Goal: Task Accomplishment & Management: Complete application form

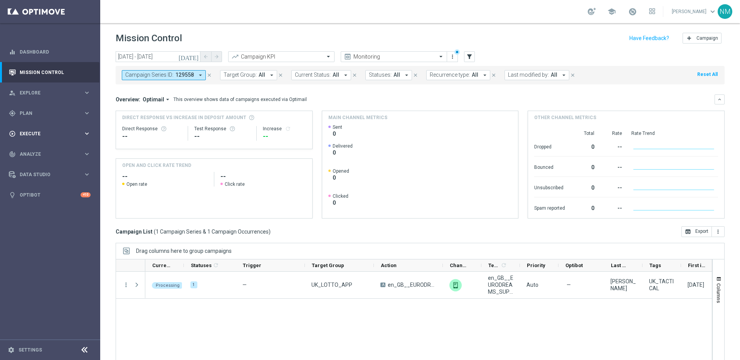
click at [27, 127] on div "play_circle_outline Execute keyboard_arrow_right" at bounding box center [49, 133] width 99 height 20
click at [48, 150] on link "Campaign Builder" at bounding box center [50, 149] width 60 height 6
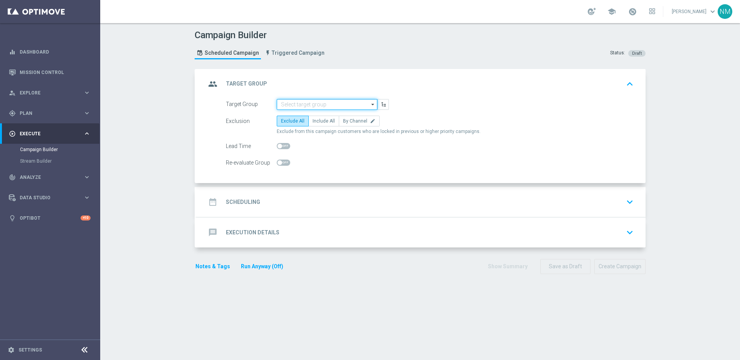
click at [314, 107] on input at bounding box center [327, 104] width 101 height 11
paste input ""UK_CASINO_EMAIL | Games React | 15 Free Spins | Excl. Sports, Live Casino ""
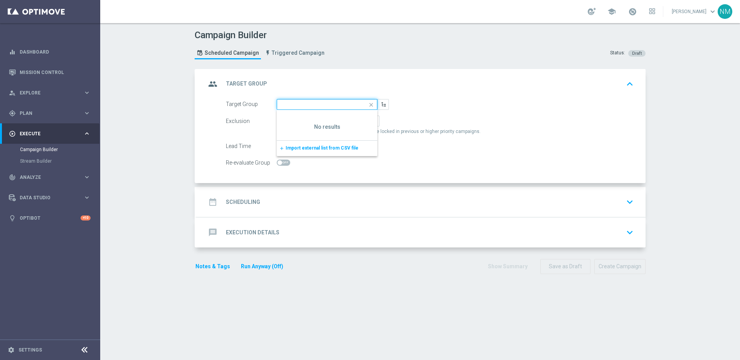
scroll to position [0, 92]
click at [287, 106] on input ""UK_CASINO_EMAIL | Games React | 15 Free Spins | Excl. Sports, Live Casino" at bounding box center [327, 104] width 101 height 11
click at [282, 104] on input ""UK_CASINO_EMAIL | Games React | 15 Free Spins | Excl. Sports, Live Casino" at bounding box center [327, 104] width 101 height 11
click at [280, 106] on input ""UK_CASINO_EMAIL | Games React | 15 Free Spins | Excl. Sports, Live Casino" at bounding box center [327, 104] width 101 height 11
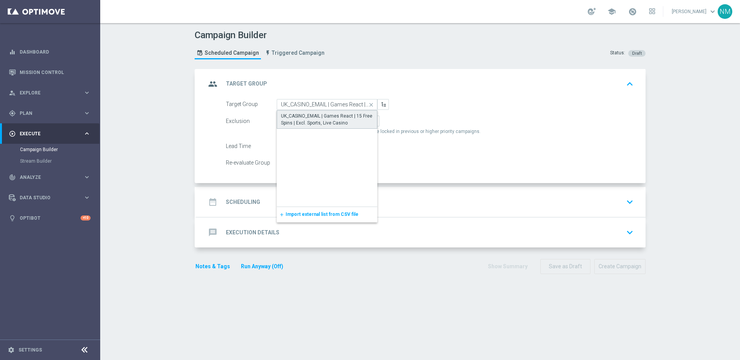
click at [348, 121] on div "UK_CASINO_EMAIL | Games React | 15 Free Spins | Excl. Sports, Live Casino" at bounding box center [327, 120] width 92 height 14
type input "UK_CASINO_EMAIL | Games React | 15 Free Spins | Excl. Sports, Live Casino"
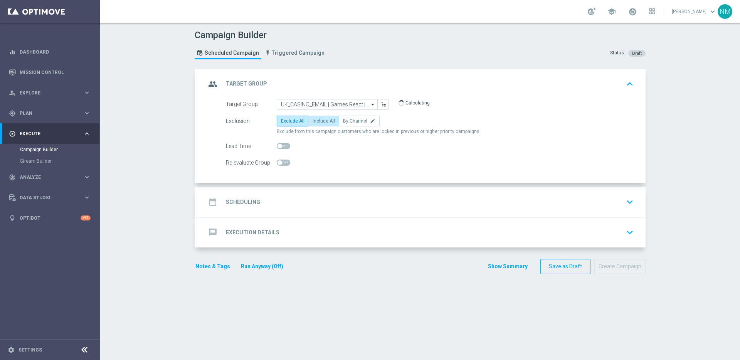
click at [326, 124] on label "Include All" at bounding box center [323, 121] width 31 height 11
click at [318, 124] on input "Include All" at bounding box center [315, 122] width 5 height 5
radio input "true"
click at [289, 207] on div "date_range Scheduling keyboard_arrow_down" at bounding box center [421, 202] width 430 height 15
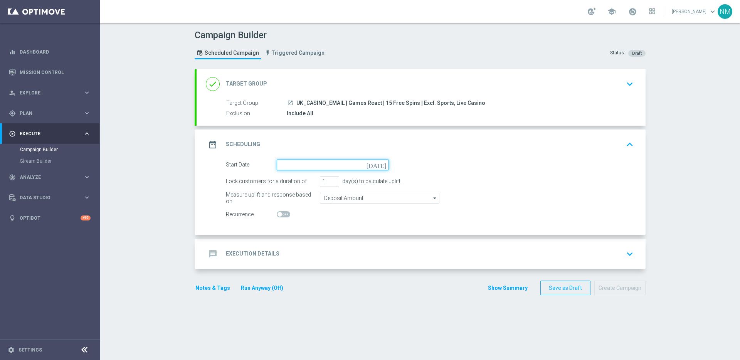
click at [278, 169] on input at bounding box center [333, 165] width 112 height 11
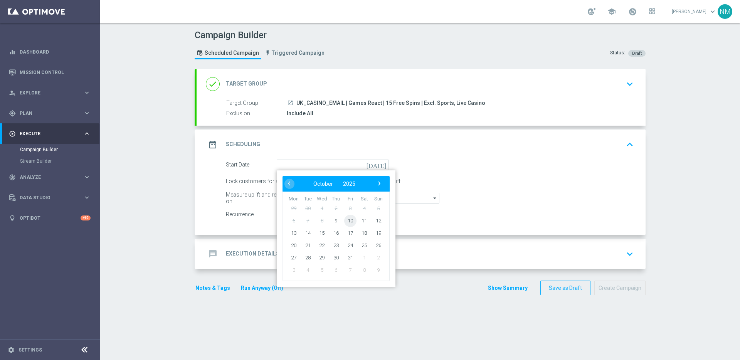
click at [346, 221] on span "10" at bounding box center [350, 220] width 12 height 12
type input "[DATE]"
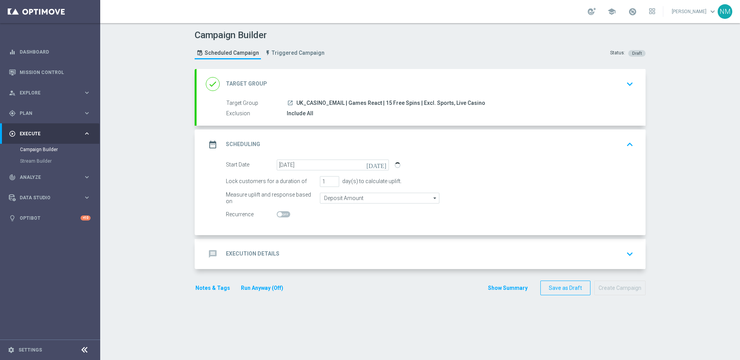
click at [298, 256] on div "message Execution Details keyboard_arrow_down" at bounding box center [421, 254] width 430 height 15
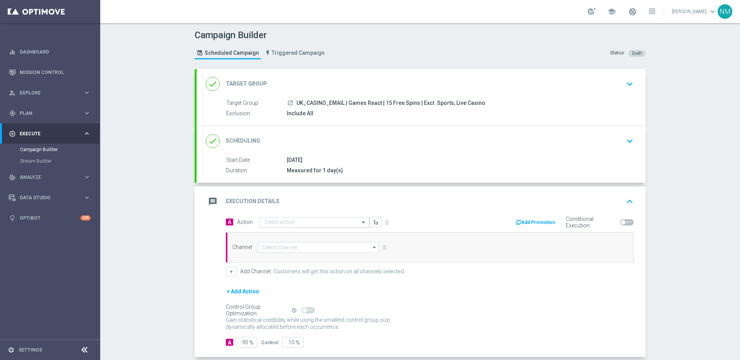
click at [268, 224] on input "text" at bounding box center [307, 222] width 86 height 7
paste input "en_GB_EMT_NVIP_EM_TAC_GM__WK41_2025_GAMESREACT_MASKED_TREASURES"
type input "en_GB_EMT_NVIP_EM_TAC_GM__WK41_2025_GAMESREACT_MASKED_TREASURES"
click at [276, 247] on span "Create new action" at bounding box center [291, 246] width 40 height 5
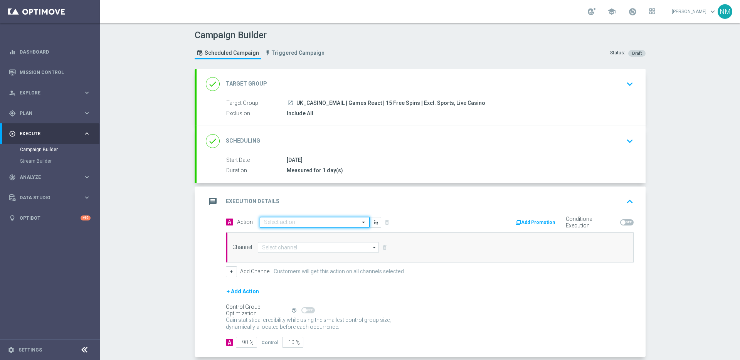
scroll to position [0, 0]
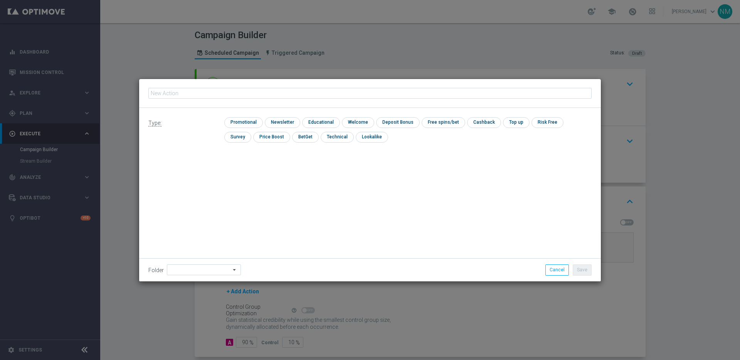
type input "en_GB_EMT_NVIP_EM_TAC_GM__WK41_2025_GAMESREACT_MASKED_TREASURES"
click at [239, 118] on input "checkbox" at bounding box center [242, 122] width 37 height 10
checkbox input "true"
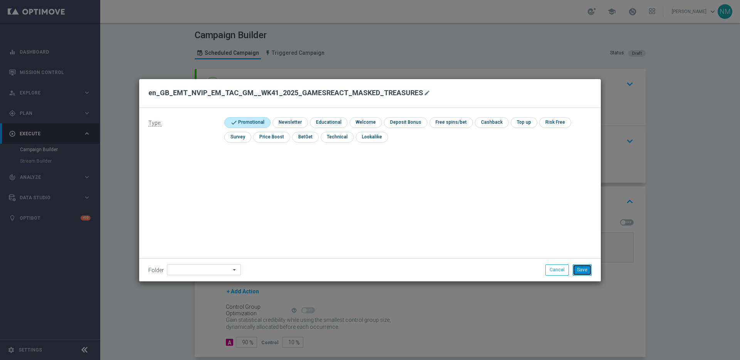
click at [579, 269] on button "Save" at bounding box center [582, 269] width 19 height 11
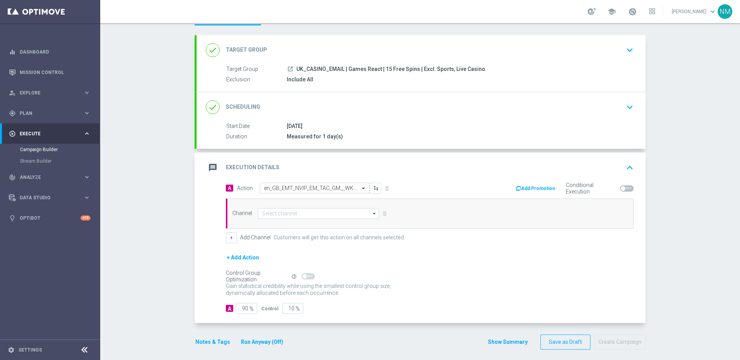
scroll to position [39, 0]
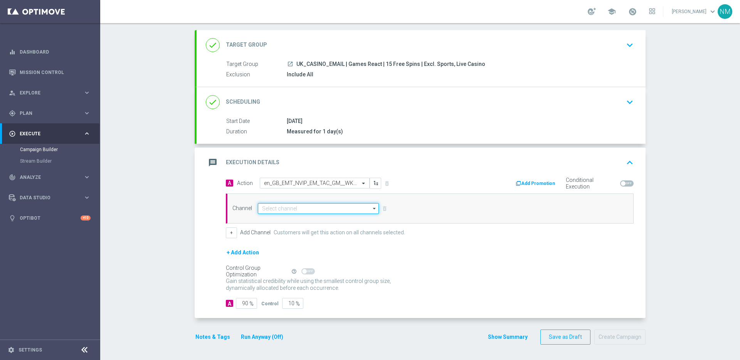
click at [314, 208] on input at bounding box center [318, 208] width 121 height 11
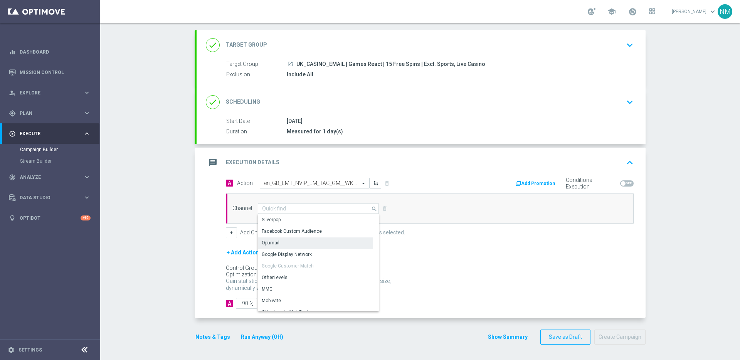
click at [293, 244] on div "Optimail" at bounding box center [315, 242] width 115 height 11
type input "Optimail"
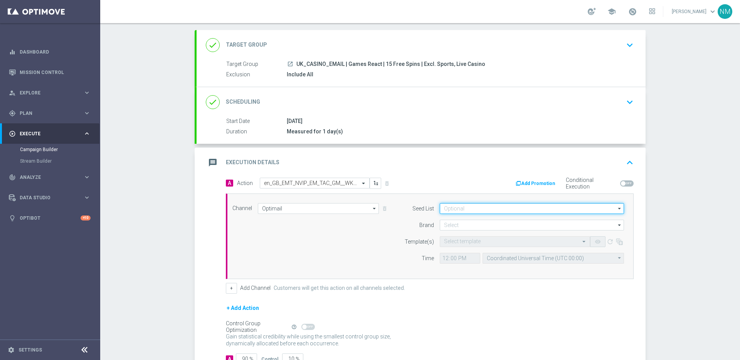
click at [502, 205] on input at bounding box center [532, 208] width 184 height 11
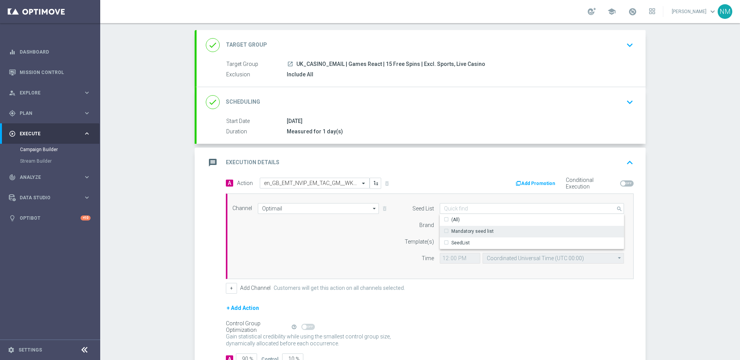
click at [462, 231] on div "Mandatory seed list" at bounding box center [472, 231] width 42 height 7
click at [405, 222] on div "Brand" at bounding box center [414, 225] width 39 height 11
type input "Mandatory seed list"
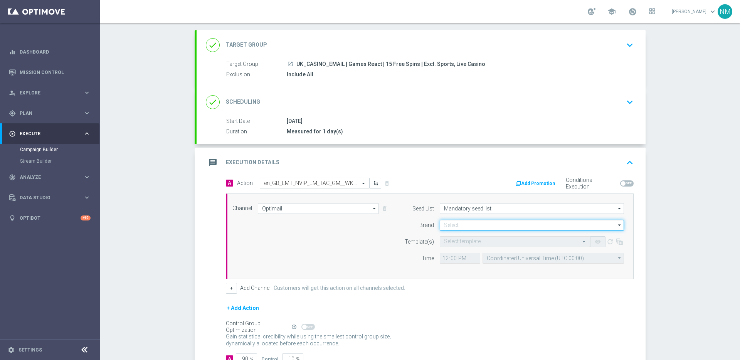
click at [447, 220] on input at bounding box center [532, 225] width 184 height 11
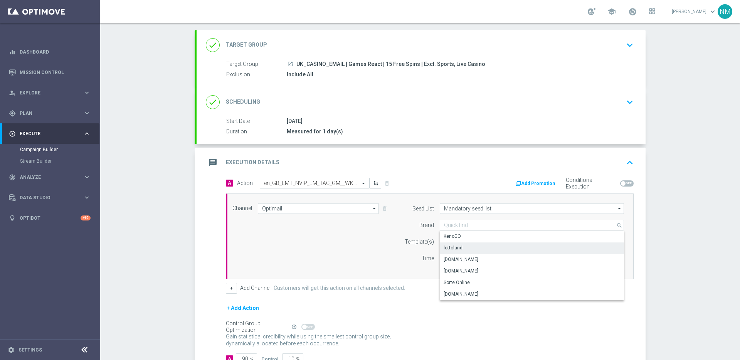
click at [467, 246] on div "lottoland" at bounding box center [532, 247] width 184 height 11
type input "lottoland"
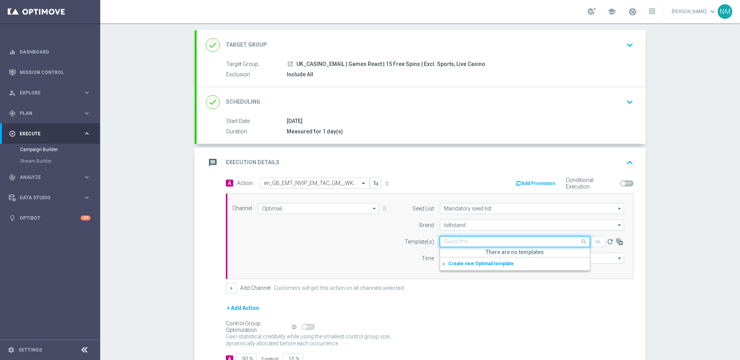
click at [454, 244] on input "text" at bounding box center [507, 242] width 126 height 7
paste input "en_GB_EMT_NVIP_EM_TAC_GM__WK41_2025_GAMESREACT_MASKED_TREASURES"
click at [468, 251] on label "en_GB_EMT_NVIP_EM_TAC_GM__WK41_2025_GAMESREACT_MASKED_TREASURES" at bounding box center [532, 253] width 177 height 7
type input "en_GB_EMT_NVIP_EM_TAC_GM__WK41_2025_GAMESREACT_MASKED_TREASURES"
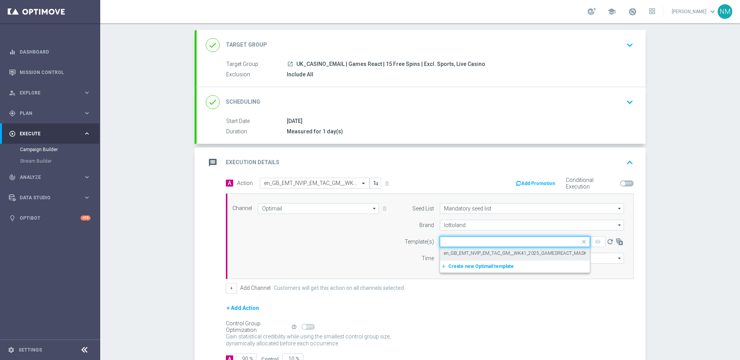
scroll to position [0, 0]
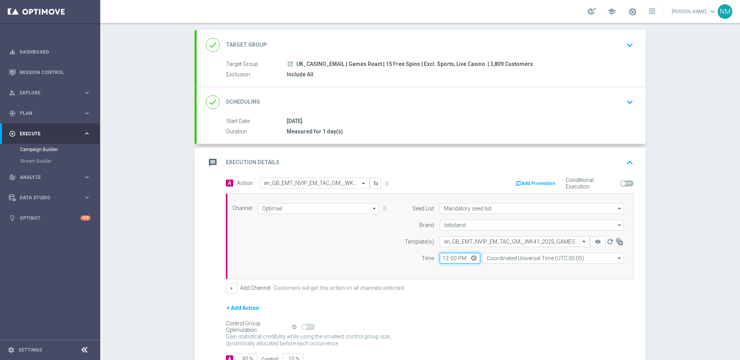
click at [471, 258] on input "12:00" at bounding box center [460, 258] width 40 height 11
type input "10:30"
click at [495, 278] on div "Channel Optimail Optimail arrow_drop_down Drag here to set row groups Drag here…" at bounding box center [430, 236] width 408 height 86
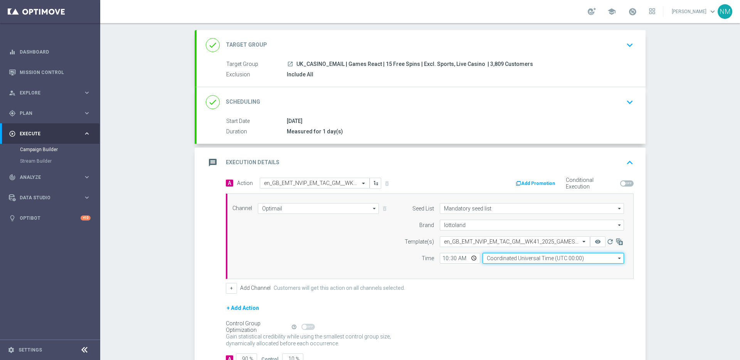
click at [499, 258] on input "Coordinated Universal Time (UTC 00:00)" at bounding box center [553, 258] width 141 height 11
click at [509, 268] on div "United Kingdom Time (UTC +01:00)" at bounding box center [523, 269] width 75 height 7
type input "United Kingdom Time (UTC +01:00)"
click at [536, 183] on button "Add Promotion" at bounding box center [536, 183] width 43 height 8
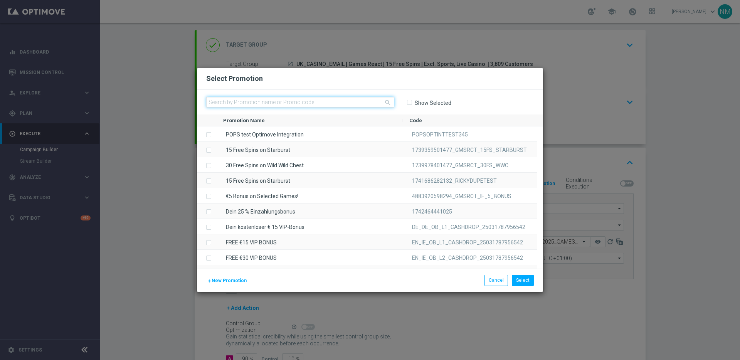
click at [311, 99] on input "text" at bounding box center [300, 102] width 188 height 11
paste input "W41_25_UK_GAMESREACT_15FS_1759747175585"
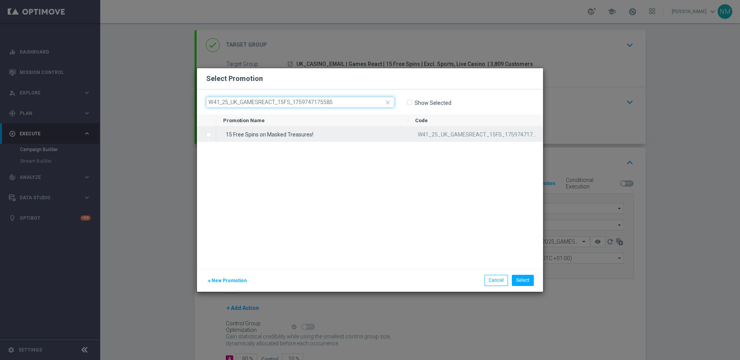
type input "W41_25_UK_GAMESREACT_15FS_1759747175585"
click at [312, 133] on div "15 Free Spins on Masked Treasures!" at bounding box center [312, 133] width 192 height 15
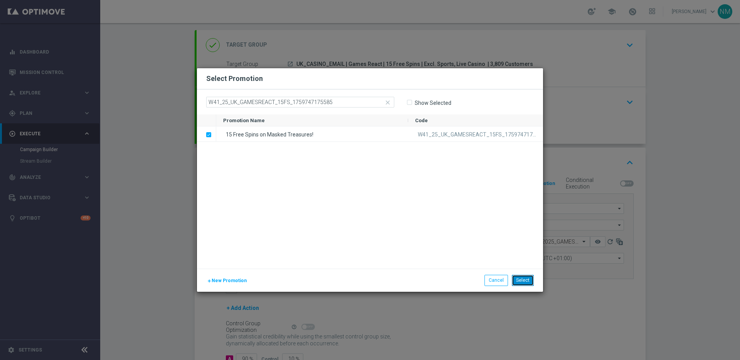
click at [520, 282] on button "Select" at bounding box center [523, 280] width 22 height 11
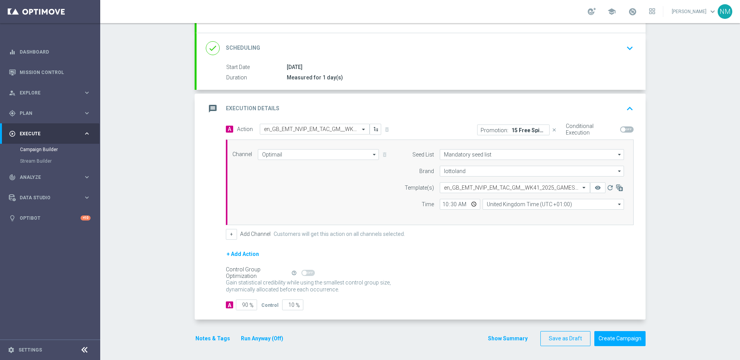
scroll to position [94, 0]
click at [621, 127] on span at bounding box center [623, 128] width 5 height 5
click at [620, 127] on input "checkbox" at bounding box center [626, 128] width 13 height 6
checkbox input "true"
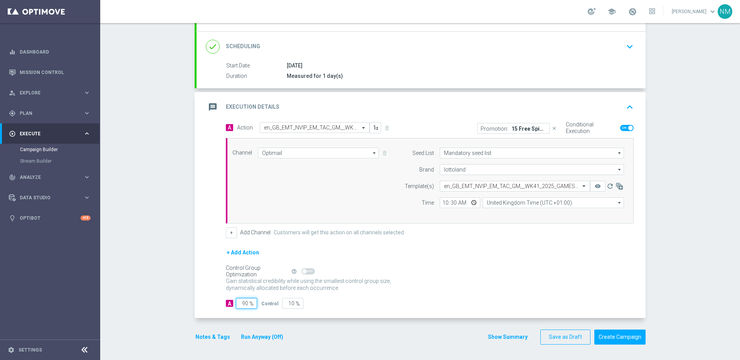
drag, startPoint x: 243, startPoint y: 302, endPoint x: 268, endPoint y: 302, distance: 25.4
click at [243, 302] on input "90" at bounding box center [246, 303] width 21 height 11
drag, startPoint x: 429, startPoint y: 314, endPoint x: 441, endPoint y: 308, distance: 14.1
click at [429, 314] on div "A Action Select action en_GB_EMT_NVIP_EM_TAC_GM__WK41_2025_GAMESREACT_MASKED_TR…" at bounding box center [421, 220] width 449 height 196
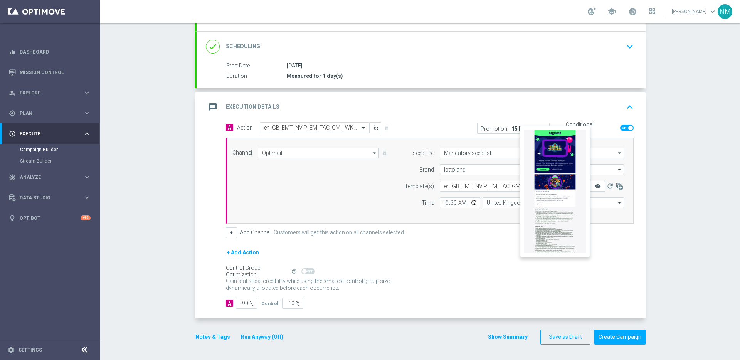
click at [595, 186] on icon "remove_red_eye" at bounding box center [598, 186] width 6 height 6
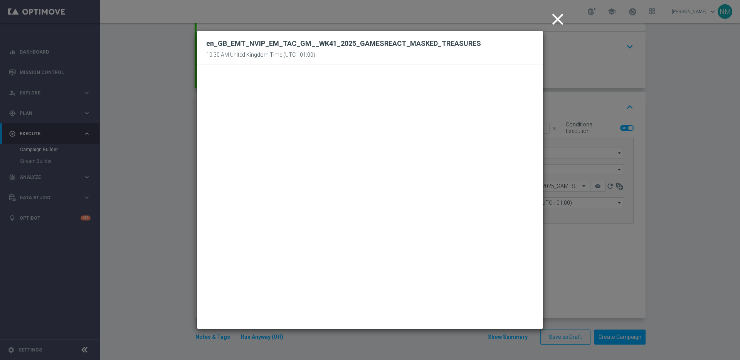
click at [558, 20] on icon "close" at bounding box center [557, 19] width 19 height 19
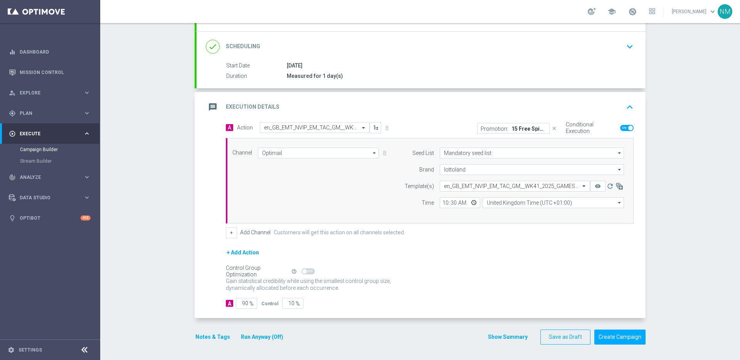
click at [195, 334] on button "Notes & Tags" at bounding box center [213, 337] width 36 height 10
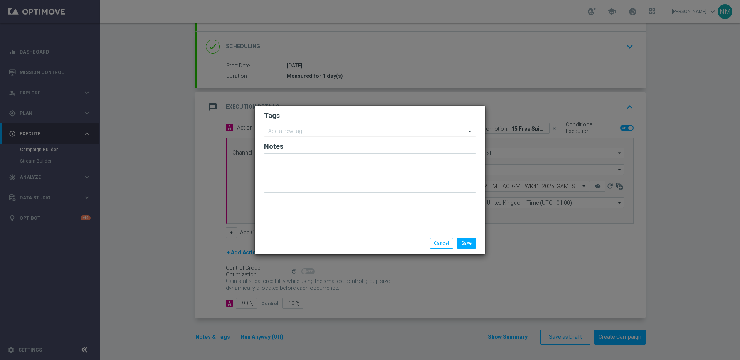
click at [290, 129] on input "text" at bounding box center [367, 131] width 198 height 7
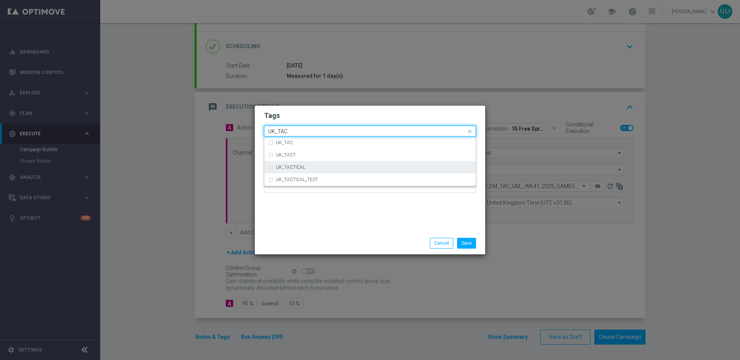
click at [356, 167] on div "UK_TACTICAL" at bounding box center [374, 167] width 196 height 5
type input "UK_TAC"
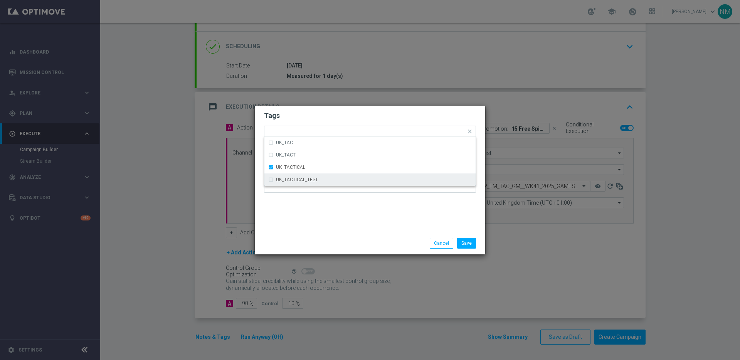
click at [388, 208] on div "Tags Quick find × UK_TACTICAL UK_TAC UK_TACT UK_TACTICAL UK_TACTICAL_TEST Notes" at bounding box center [370, 169] width 230 height 126
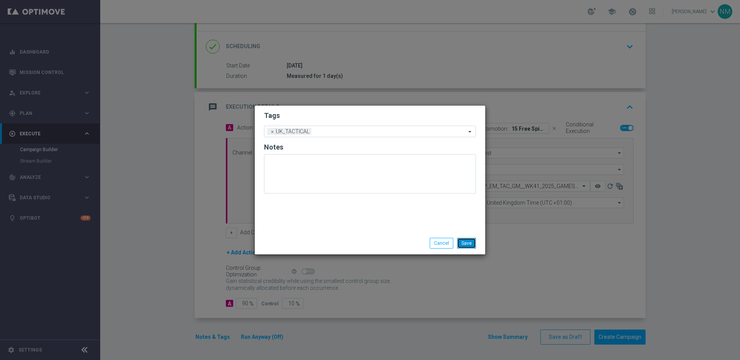
drag, startPoint x: 469, startPoint y: 244, endPoint x: 476, endPoint y: 247, distance: 8.2
click at [469, 244] on button "Save" at bounding box center [466, 243] width 19 height 11
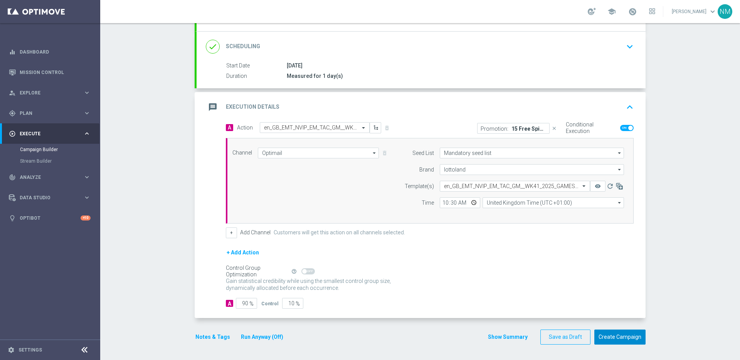
click at [629, 338] on button "Create Campaign" at bounding box center [619, 337] width 51 height 15
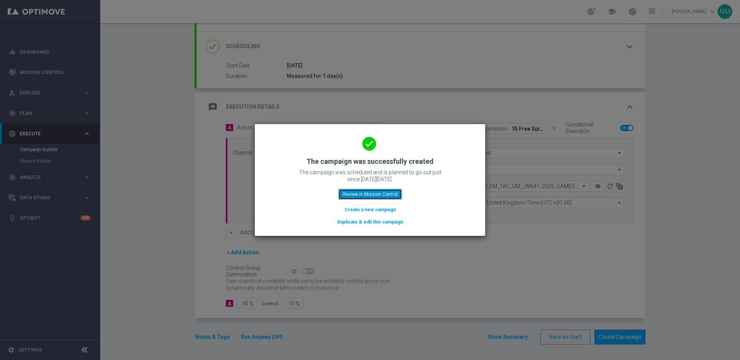
click at [371, 191] on button "Review in Mission Control" at bounding box center [370, 194] width 64 height 11
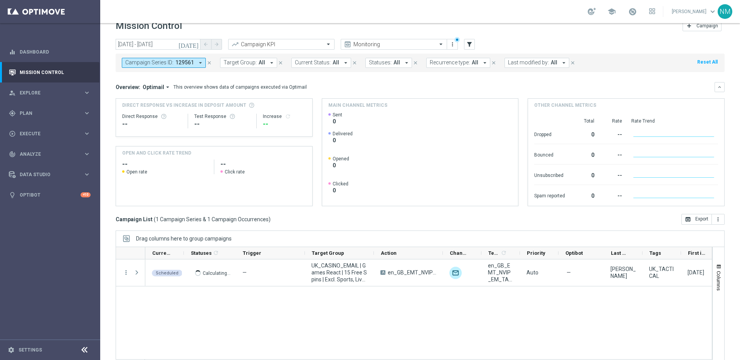
scroll to position [25, 0]
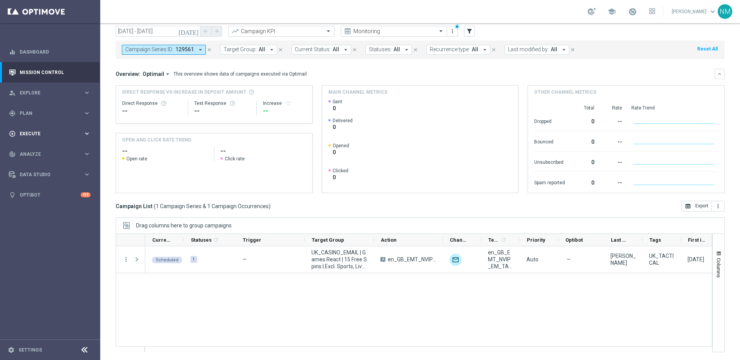
click at [54, 131] on span "Execute" at bounding box center [52, 133] width 64 height 5
click at [47, 90] on div "person_search Explore" at bounding box center [46, 92] width 74 height 7
click at [41, 84] on div "person_search Explore keyboard_arrow_right" at bounding box center [49, 92] width 99 height 20
click at [39, 106] on div "gps_fixed Plan keyboard_arrow_right" at bounding box center [49, 113] width 99 height 20
click at [32, 154] on span "Templates" at bounding box center [47, 152] width 55 height 5
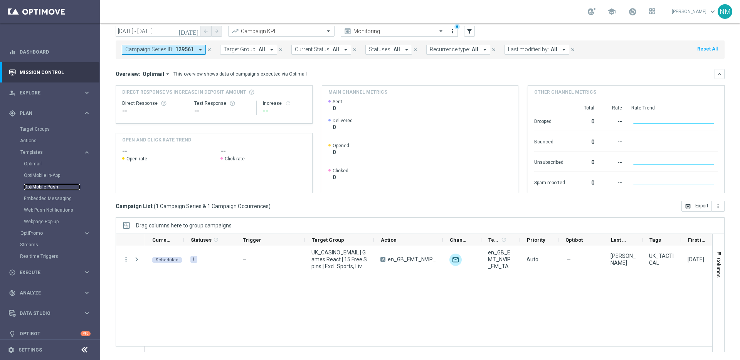
click at [42, 185] on link "OptiMobile Push" at bounding box center [52, 187] width 56 height 6
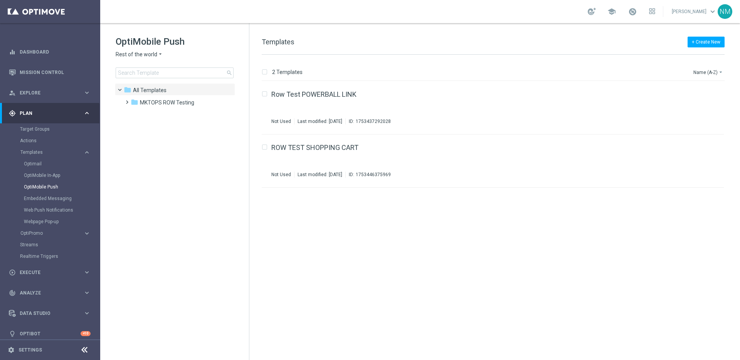
click at [150, 55] on span "Rest of the world" at bounding box center [137, 54] width 42 height 7
click at [136, 138] on div "UK" at bounding box center [145, 137] width 58 height 9
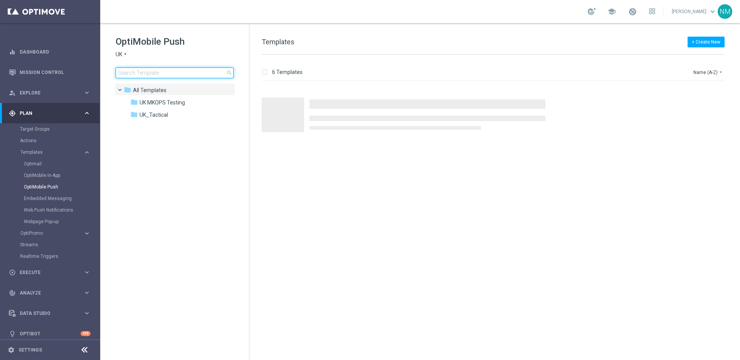
click at [159, 68] on input at bounding box center [175, 72] width 118 height 11
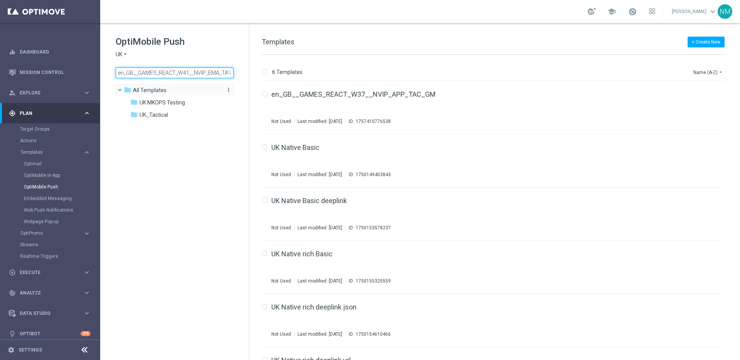
scroll to position [0, 13]
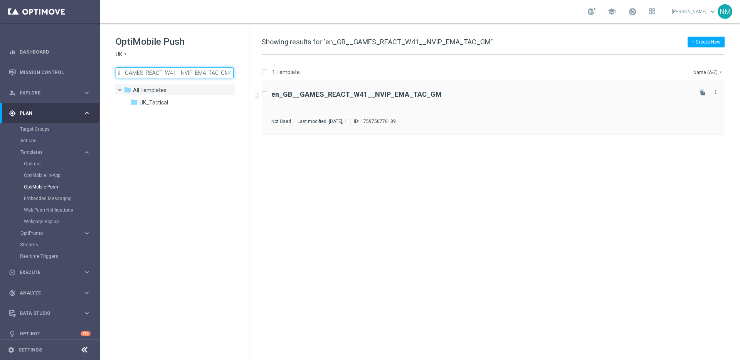
type input "en_GB__GAMES_REACT_W41__NVIP_EMA_TAC_GM"
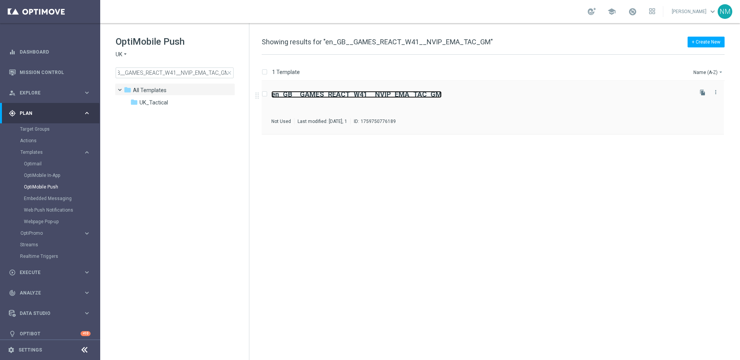
click at [400, 94] on b "en_GB__GAMES_REACT_W41__NVIP_EMA_TAC_GM" at bounding box center [356, 94] width 170 height 8
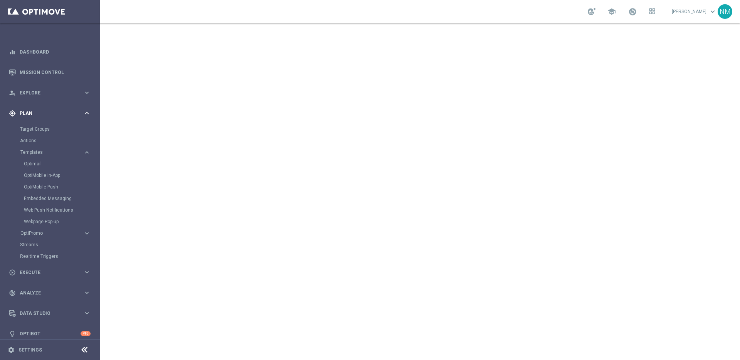
click at [54, 116] on div "gps_fixed Plan" at bounding box center [46, 113] width 74 height 7
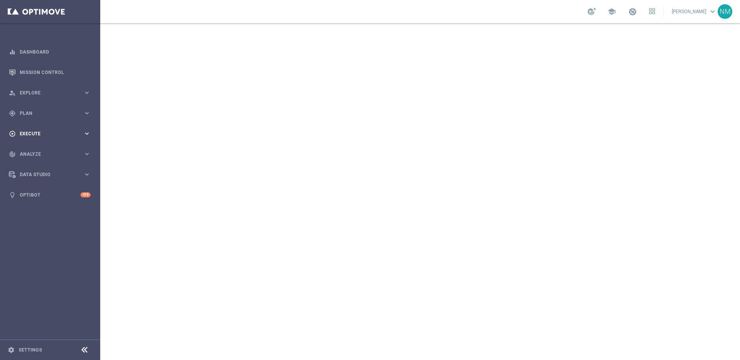
click at [39, 134] on span "Execute" at bounding box center [52, 133] width 64 height 5
click at [44, 149] on link "Campaign Builder" at bounding box center [50, 149] width 60 height 6
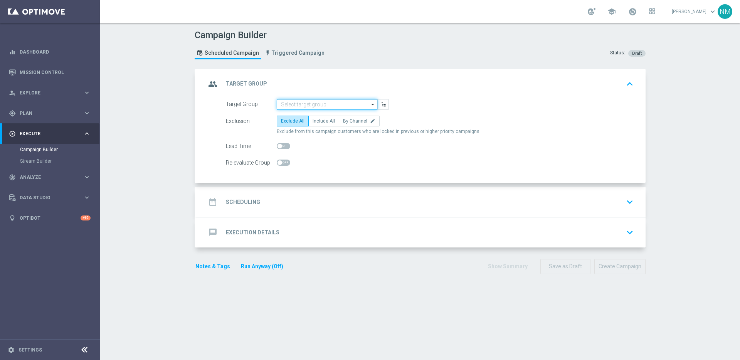
click at [302, 106] on input at bounding box center [327, 104] width 101 height 11
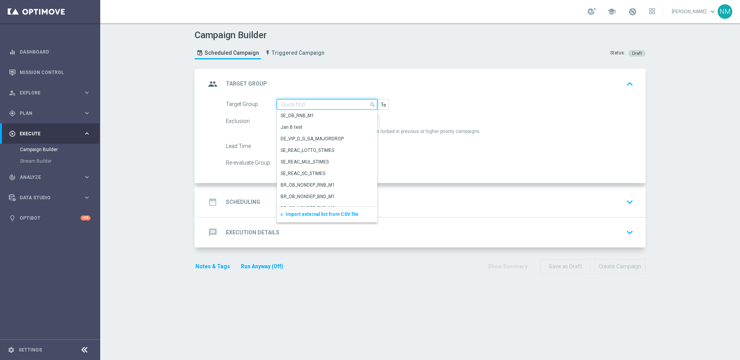
paste input "UK_CASINO_APP | Games React | 15 Free Spins | Excl. Sports, Live Casino"
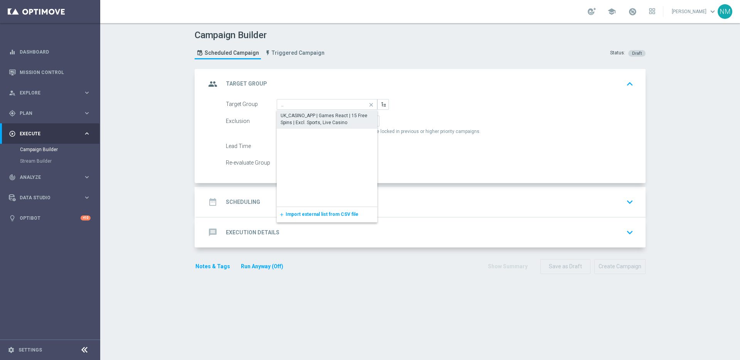
click at [313, 116] on div "UK_CASINO_APP | Games React | 15 Free Spins | Excl. Sports, Live Casino" at bounding box center [327, 119] width 93 height 14
type input "UK_CASINO_APP | Games React | 15 Free Spins | Excl. Sports, Live Casino"
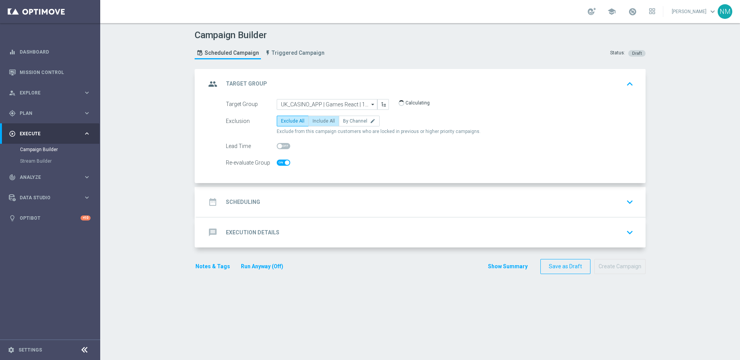
checkbox input "true"
click at [316, 119] on span "Include All" at bounding box center [324, 120] width 22 height 5
click at [316, 120] on input "Include All" at bounding box center [315, 122] width 5 height 5
radio input "true"
click at [293, 203] on div "date_range Scheduling keyboard_arrow_down" at bounding box center [421, 202] width 430 height 15
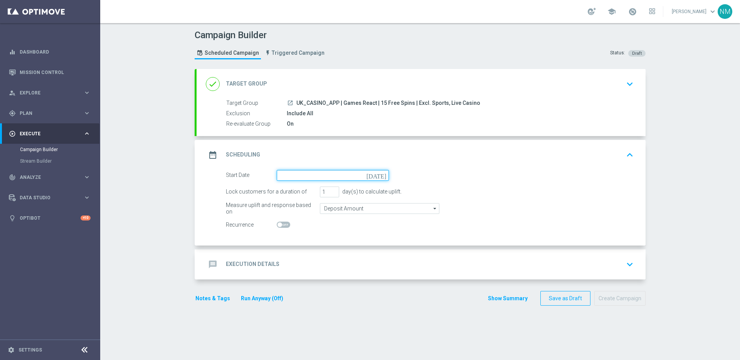
click at [311, 170] on input at bounding box center [333, 175] width 112 height 11
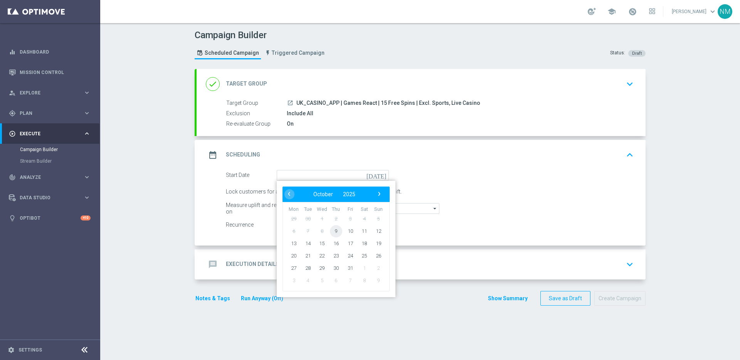
click at [334, 229] on span "9" at bounding box center [336, 231] width 12 height 12
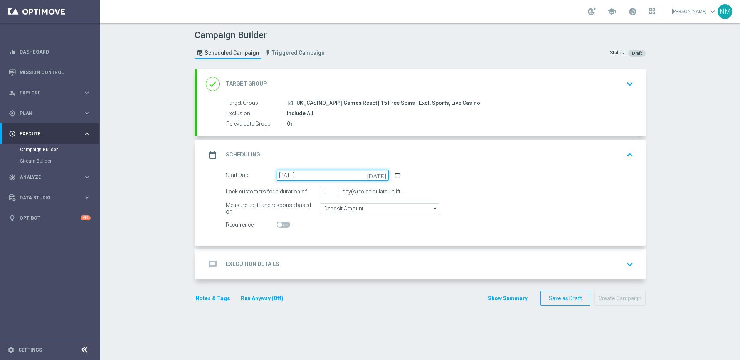
click at [330, 176] on input "[DATE]" at bounding box center [333, 175] width 112 height 11
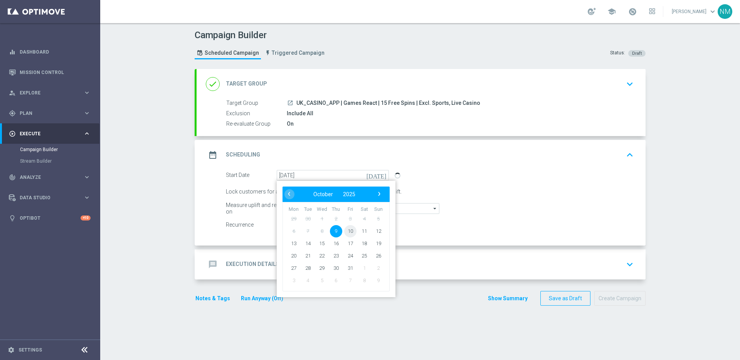
drag, startPoint x: 349, startPoint y: 221, endPoint x: 334, endPoint y: 239, distance: 23.3
click at [348, 227] on span "10" at bounding box center [350, 231] width 12 height 12
type input "[DATE]"
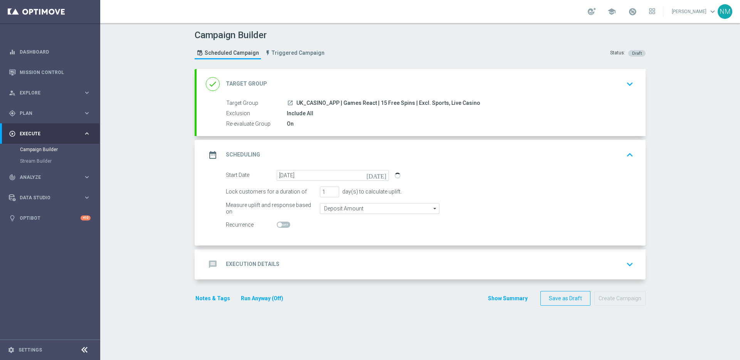
click at [313, 262] on div "message Execution Details keyboard_arrow_down" at bounding box center [421, 264] width 430 height 15
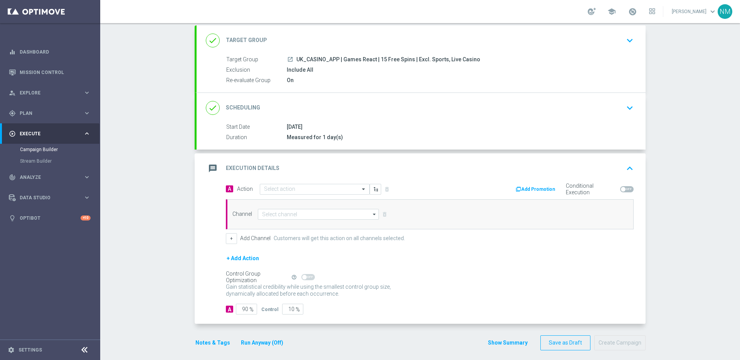
scroll to position [45, 0]
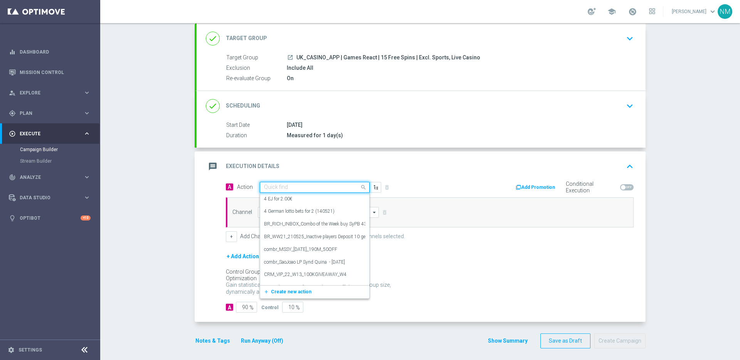
click at [283, 187] on input "text" at bounding box center [307, 187] width 86 height 7
paste input "en_GB__GAMES_REACT_W41__NVIP_EMA_TAC_GM"
type input "en_GB__GAMES_REACT_W41__NVIP_EMA_TAC_GM"
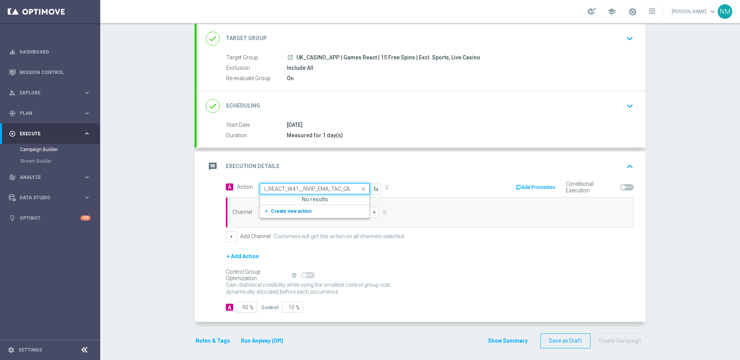
click at [289, 209] on span "Create new action" at bounding box center [291, 210] width 40 height 5
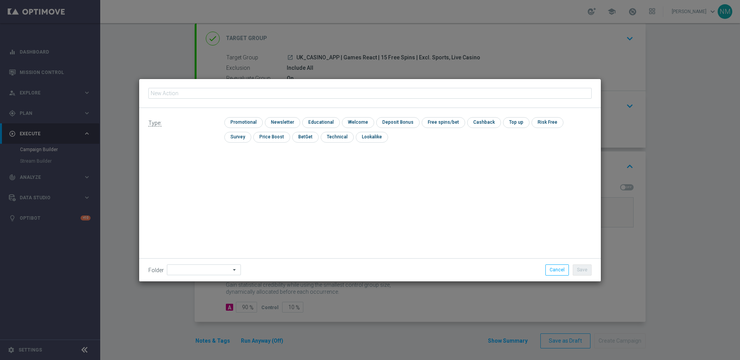
type input "en_GB__GAMES_REACT_W41__NVIP_EMA_TAC_GM"
click at [243, 121] on input "checkbox" at bounding box center [242, 122] width 37 height 10
checkbox input "true"
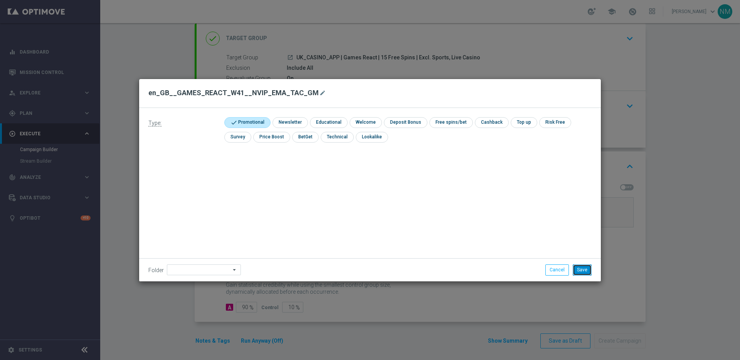
click at [580, 267] on button "Save" at bounding box center [582, 269] width 19 height 11
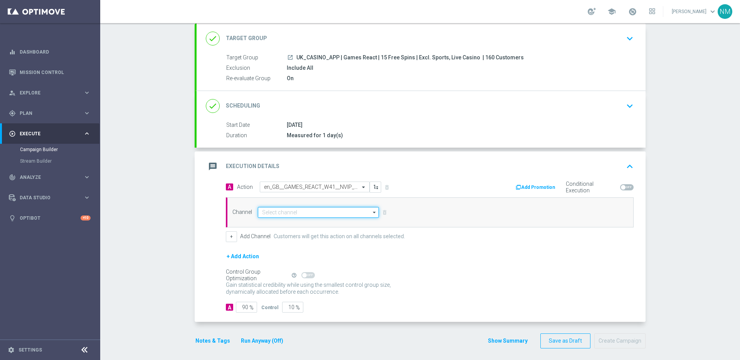
click at [297, 213] on input at bounding box center [318, 212] width 121 height 11
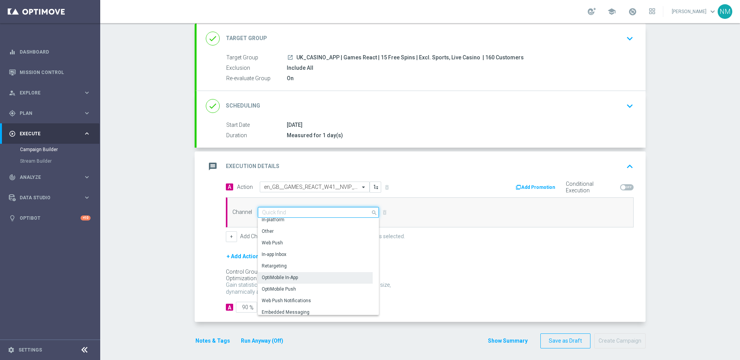
scroll to position [204, 0]
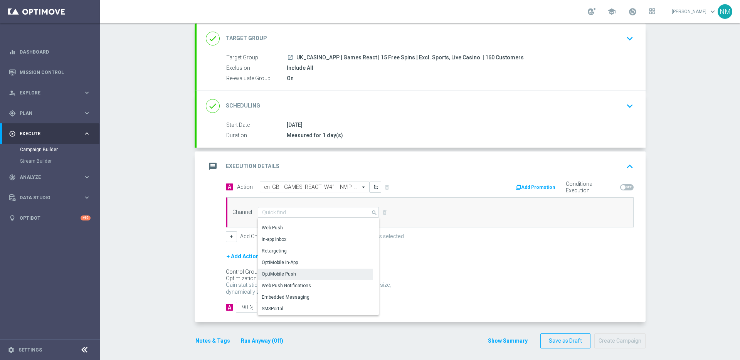
click at [290, 272] on div "OptiMobile Push" at bounding box center [279, 274] width 34 height 7
type input "OptiMobile Push"
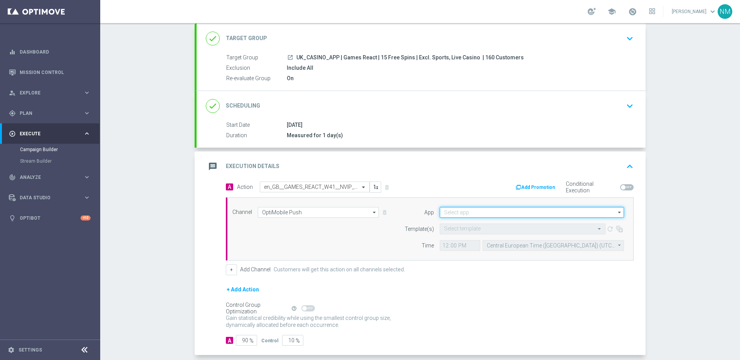
click at [459, 213] on input at bounding box center [532, 212] width 184 height 11
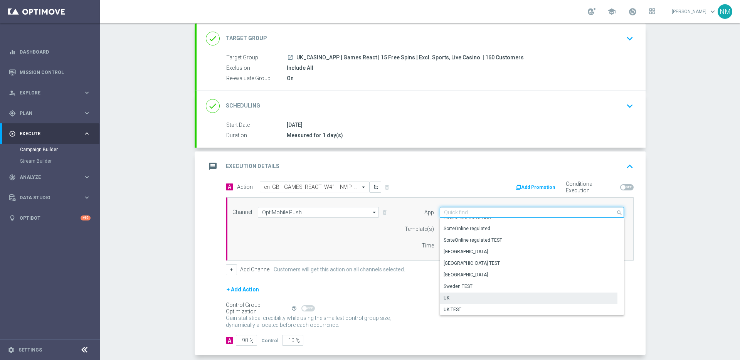
scroll to position [319, 0]
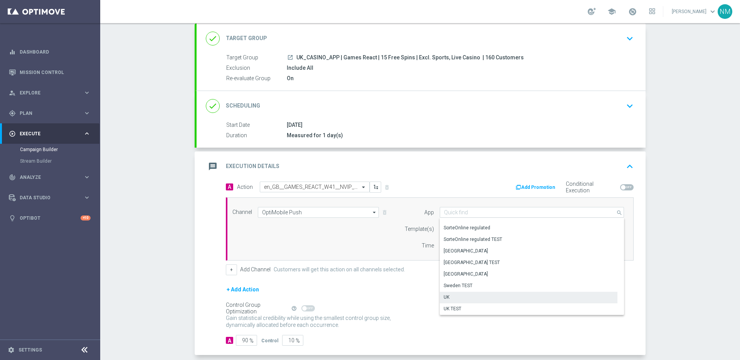
drag, startPoint x: 454, startPoint y: 298, endPoint x: 454, endPoint y: 272, distance: 25.8
click at [454, 298] on div "UK" at bounding box center [529, 297] width 178 height 11
type input "UK"
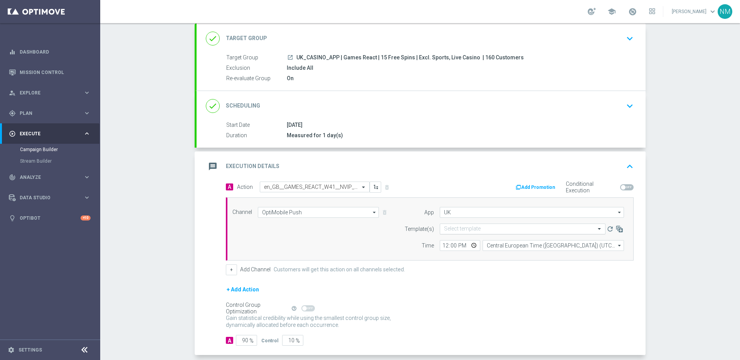
click at [451, 232] on input "text" at bounding box center [515, 229] width 142 height 7
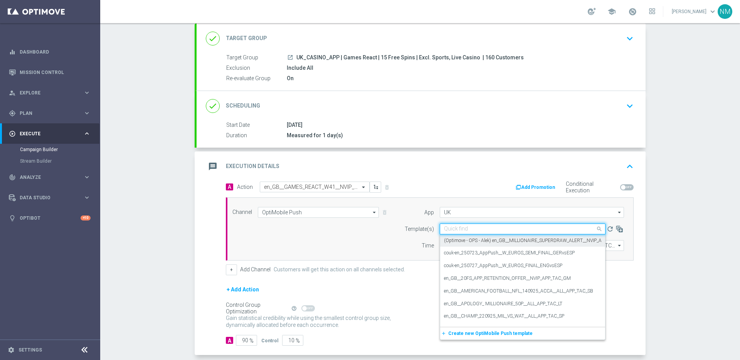
paste input "en_GB__GAMES_REACT_W41__NVIP_EMA_TAC_GM"
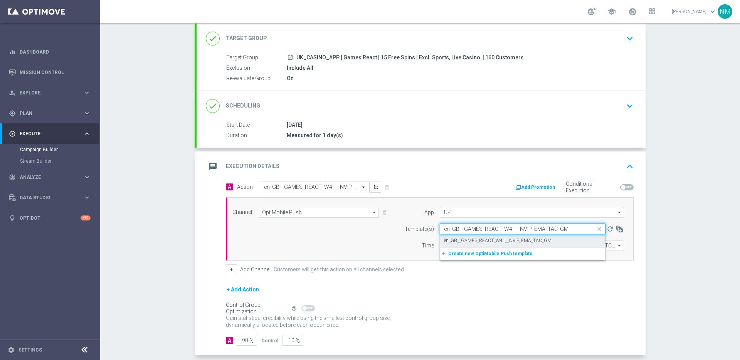
click at [465, 240] on label "en_GB__GAMES_REACT_W41__NVIP_EMA_TAC_GM" at bounding box center [498, 240] width 108 height 7
type input "en_GB__GAMES_REACT_W41__NVIP_EMA_TAC_GM"
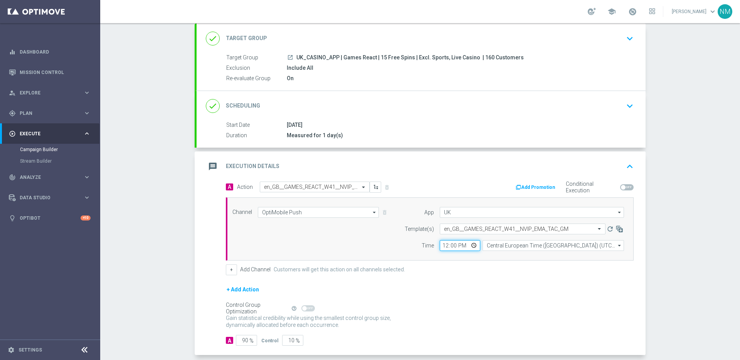
click at [470, 246] on input "12:00" at bounding box center [460, 245] width 40 height 11
click at [472, 244] on input "12:00" at bounding box center [460, 245] width 40 height 11
type input "16:00"
drag, startPoint x: 527, startPoint y: 287, endPoint x: 529, endPoint y: 281, distance: 5.6
click at [527, 287] on div "+ Add Action" at bounding box center [430, 294] width 408 height 19
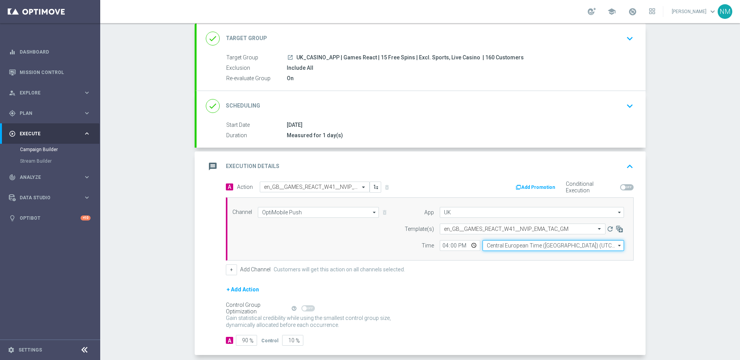
click at [526, 244] on input "Central European Time ([GEOGRAPHIC_DATA]) (UTC +02:00)" at bounding box center [553, 245] width 141 height 11
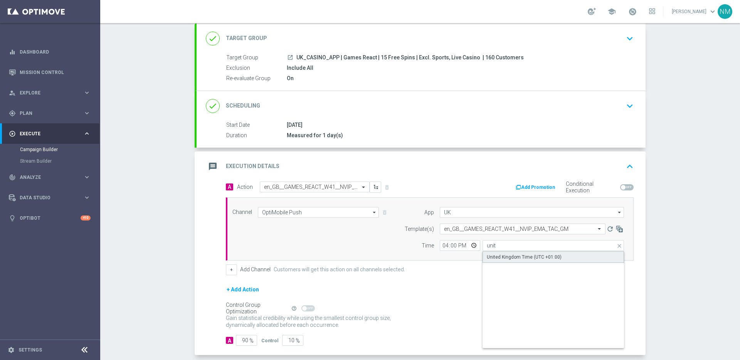
drag, startPoint x: 528, startPoint y: 254, endPoint x: 558, endPoint y: 241, distance: 33.0
click at [528, 254] on div "United Kingdom Time (UTC +01:00)" at bounding box center [524, 257] width 75 height 7
type input "United Kingdom Time (UTC +01:00)"
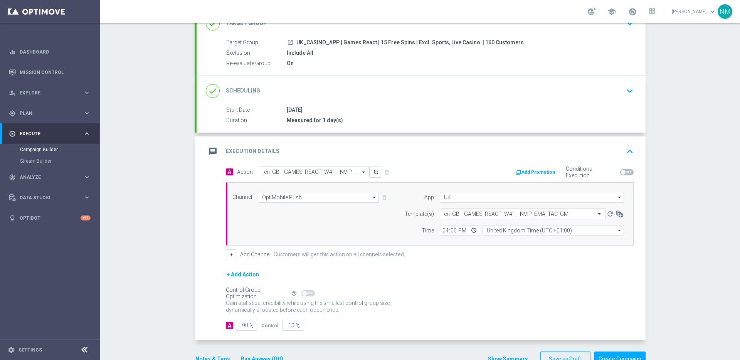
scroll to position [82, 0]
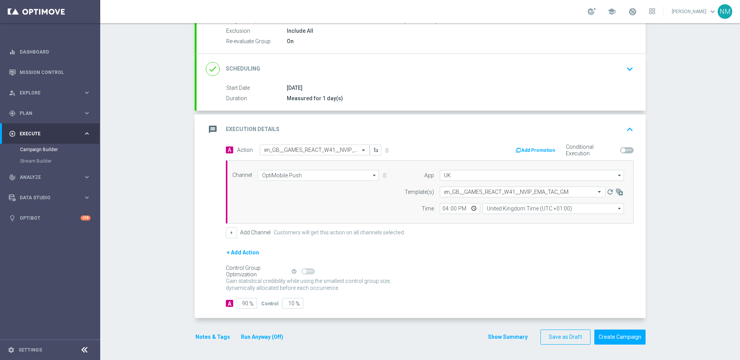
click at [543, 149] on button "Add Promotion" at bounding box center [536, 150] width 43 height 8
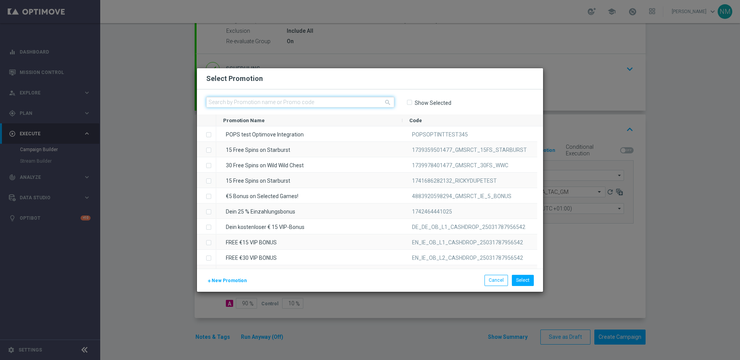
click at [317, 101] on input "text" at bounding box center [300, 102] width 188 height 11
paste input "W41_25_UK_GAMESREACT_15FS_1759747175585"
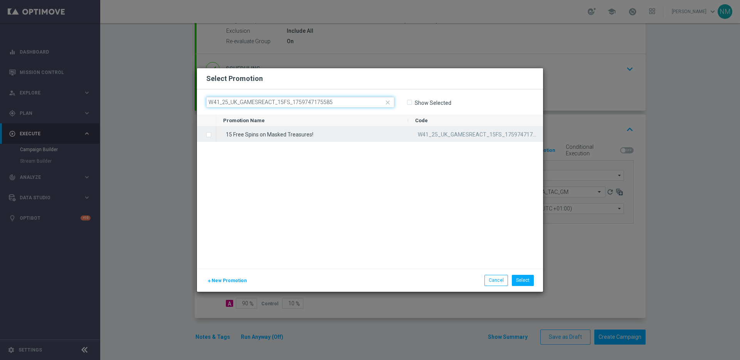
type input "W41_25_UK_GAMESREACT_15FS_1759747175585"
click at [301, 131] on div "15 Free Spins on Masked Treasures!" at bounding box center [312, 133] width 192 height 15
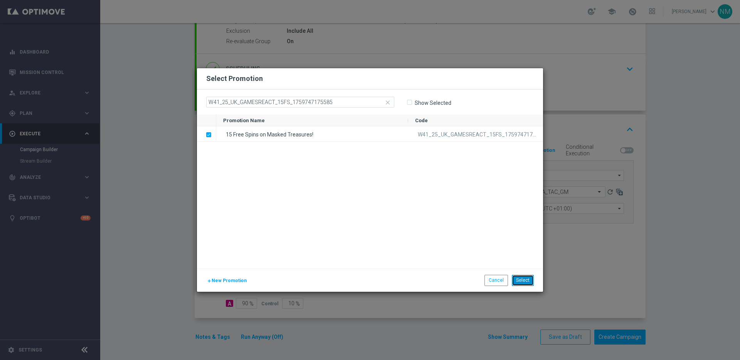
click at [520, 281] on button "Select" at bounding box center [523, 280] width 22 height 11
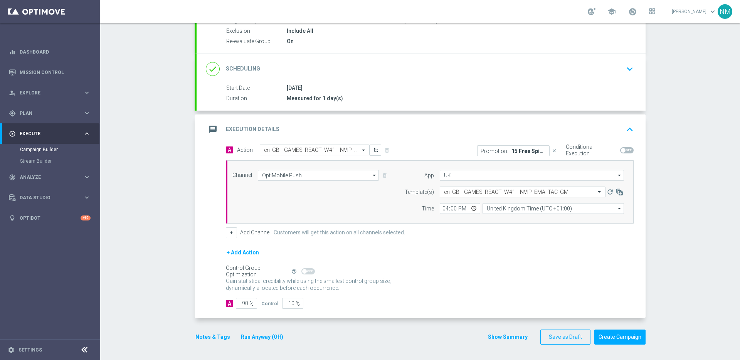
click at [211, 336] on button "Notes & Tags" at bounding box center [213, 337] width 36 height 10
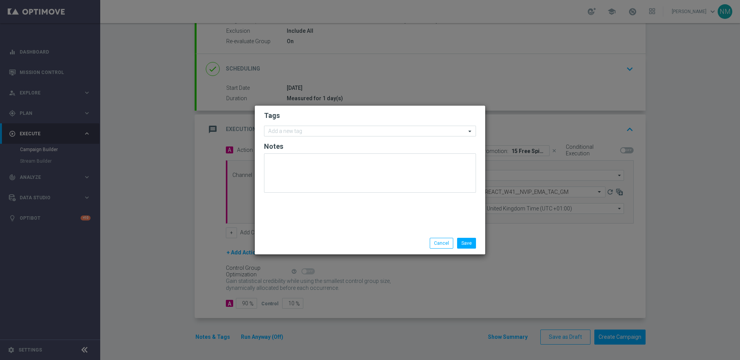
click at [283, 136] on form "Tags Add a new tag Notes" at bounding box center [370, 153] width 212 height 89
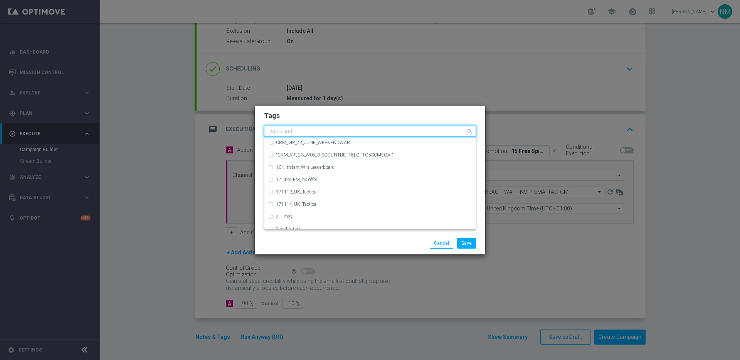
drag, startPoint x: 283, startPoint y: 133, endPoint x: 276, endPoint y: 131, distance: 6.7
click at [282, 133] on input "text" at bounding box center [367, 131] width 198 height 7
paste input "W41_25_UK_GAMESREACT_15FS_1759747175585"
type input "W41_25_UK_GAMESREACT_15FS_1759747175585"
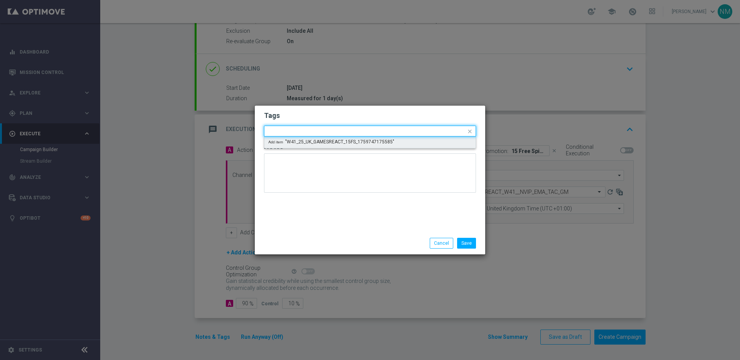
click at [312, 234] on div "Save Cancel" at bounding box center [370, 243] width 230 height 22
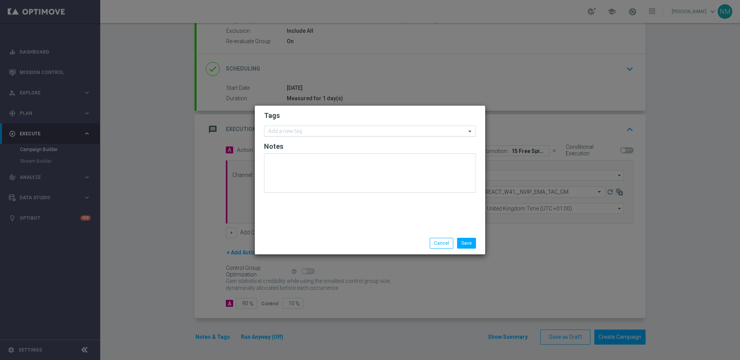
click at [299, 133] on input "text" at bounding box center [367, 131] width 198 height 7
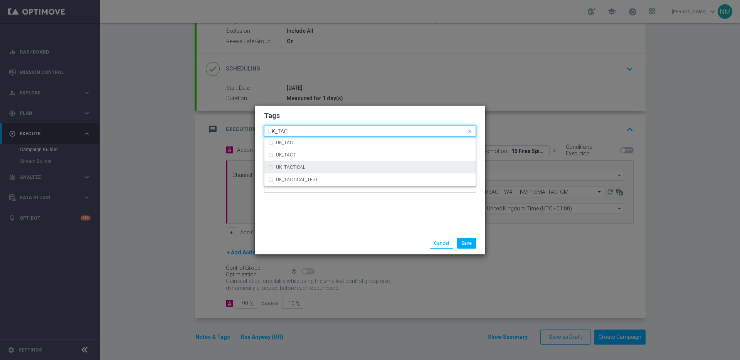
click at [288, 169] on label "UK_TACTICAL" at bounding box center [290, 167] width 29 height 5
type input "UK_TAC"
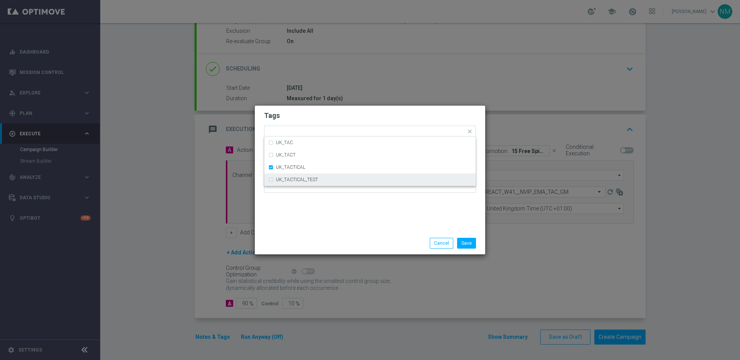
drag, startPoint x: 322, startPoint y: 194, endPoint x: 342, endPoint y: 200, distance: 21.2
click at [322, 194] on div at bounding box center [370, 175] width 212 height 45
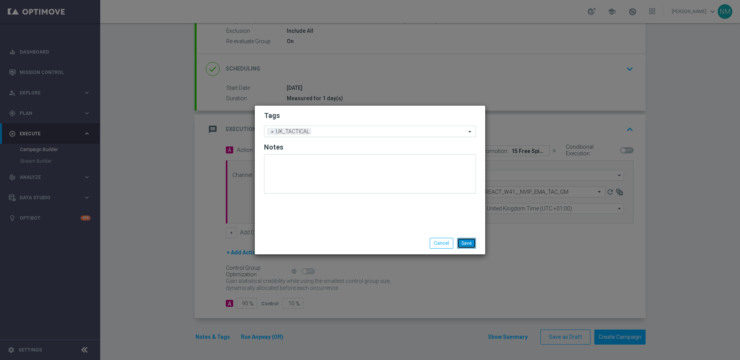
click at [469, 243] on button "Save" at bounding box center [466, 243] width 19 height 11
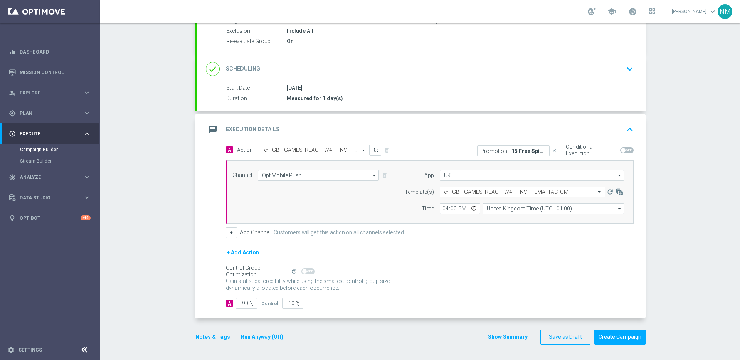
click at [623, 149] on span at bounding box center [626, 150] width 13 height 6
click at [623, 149] on input "checkbox" at bounding box center [626, 150] width 13 height 6
checkbox input "true"
click at [594, 341] on button "Create Campaign" at bounding box center [619, 337] width 51 height 15
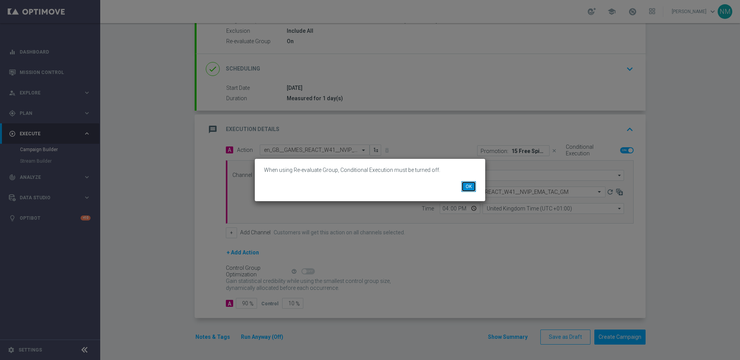
click at [471, 190] on button "OK" at bounding box center [468, 186] width 15 height 11
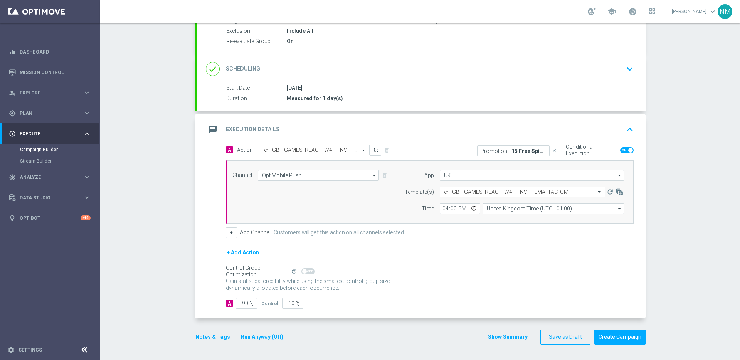
click at [536, 92] on div "Start Date [DATE] Duration Measured for 1 day(s)" at bounding box center [421, 93] width 449 height 19
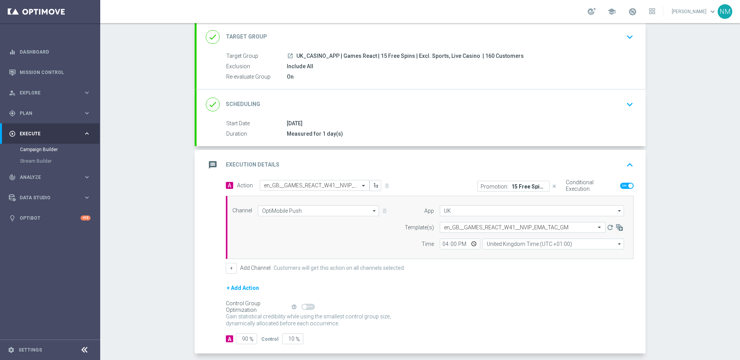
scroll to position [0, 0]
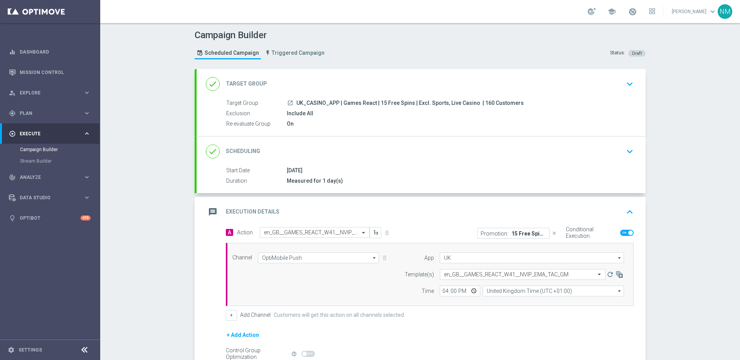
click at [537, 94] on div "done Target Group keyboard_arrow_down" at bounding box center [421, 84] width 449 height 30
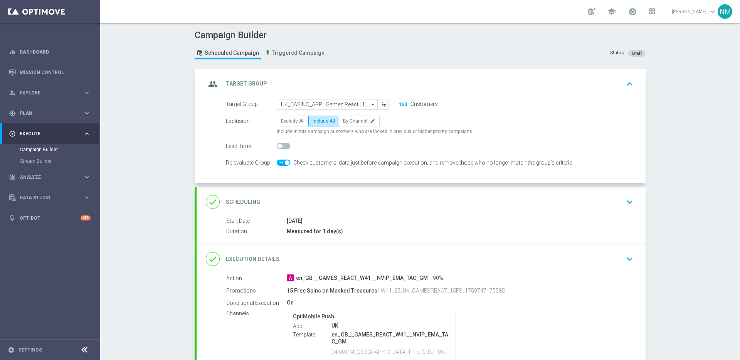
click at [272, 165] on div "Re-evaluate Group" at bounding box center [251, 162] width 51 height 11
click at [280, 163] on span at bounding box center [283, 163] width 13 height 6
click at [280, 163] on input "checkbox" at bounding box center [283, 163] width 13 height 6
checkbox input "false"
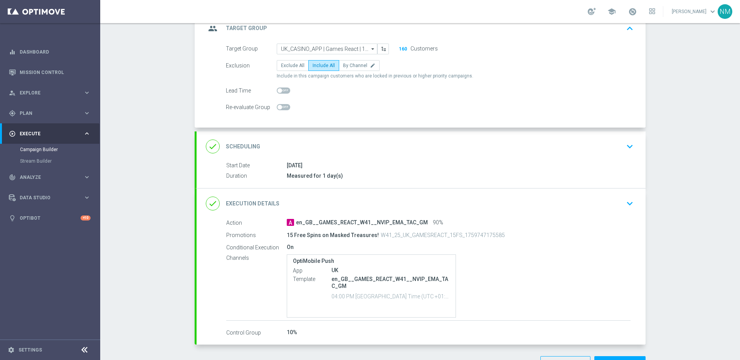
scroll to position [82, 0]
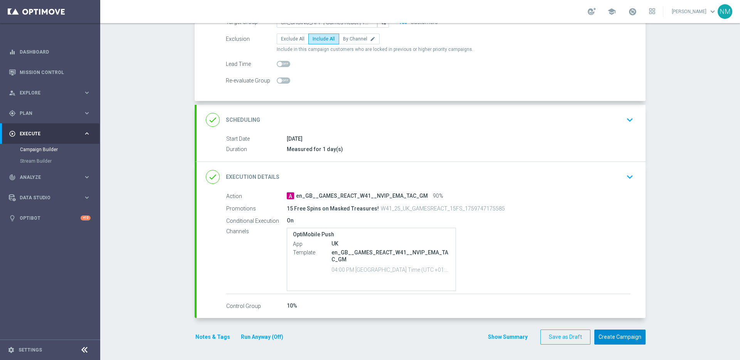
click at [610, 334] on button "Create Campaign" at bounding box center [619, 337] width 51 height 15
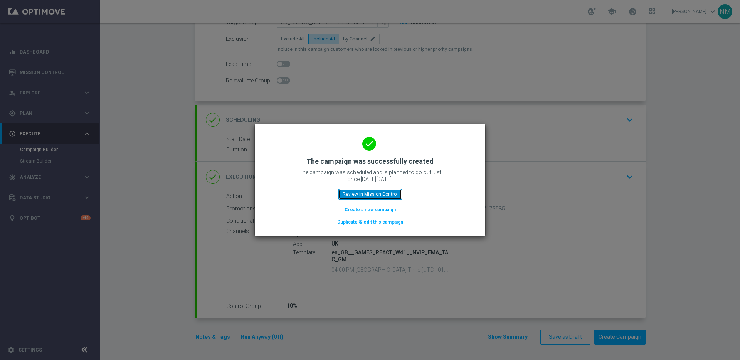
click at [372, 195] on button "Review in Mission Control" at bounding box center [370, 194] width 64 height 11
